Goal: Transaction & Acquisition: Purchase product/service

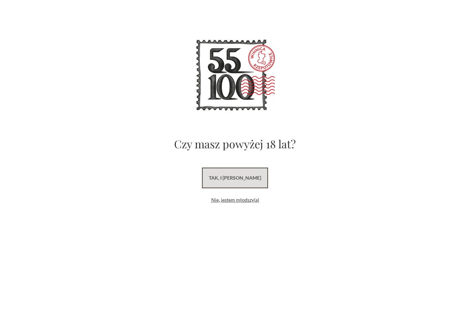
click at [254, 179] on link "tak, i [PERSON_NAME]" at bounding box center [235, 178] width 66 height 21
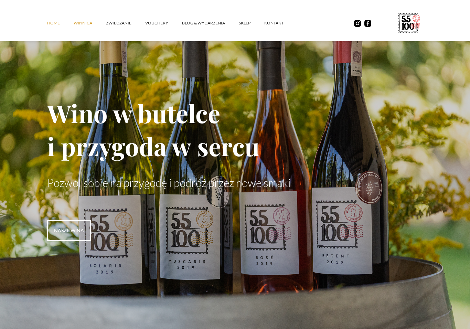
click at [84, 27] on link "winnica" at bounding box center [90, 23] width 32 height 21
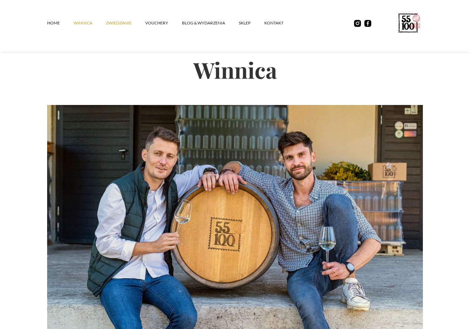
click at [119, 26] on link "ZWIEDZANIE" at bounding box center [125, 23] width 39 height 21
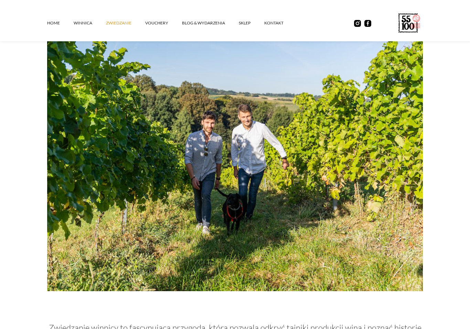
scroll to position [64, 0]
click at [159, 30] on link "vouchery" at bounding box center [163, 23] width 37 height 21
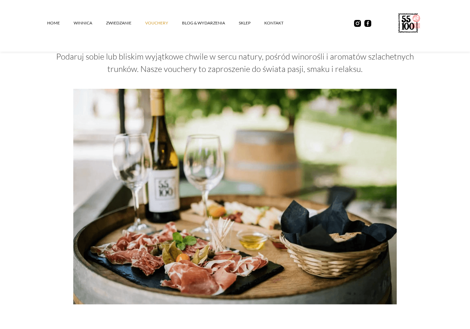
scroll to position [87, 0]
